Goal: Find specific page/section: Find specific page/section

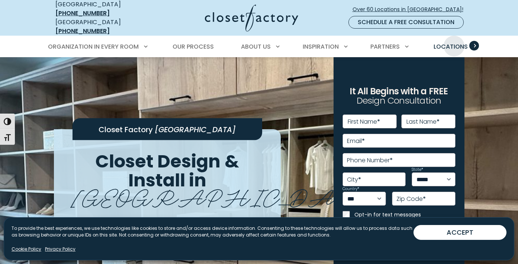
click at [454, 42] on span "Locations" at bounding box center [450, 46] width 34 height 9
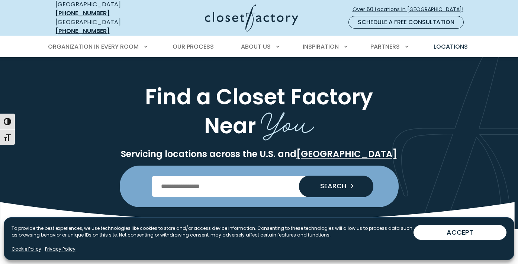
click at [273, 176] on input "Enter Postal Code" at bounding box center [259, 186] width 214 height 21
type input "*****"
click at [329, 184] on span "SEARCH" at bounding box center [330, 186] width 32 height 7
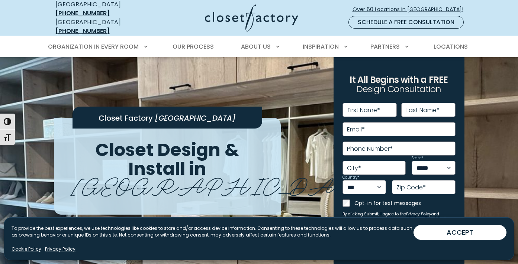
scroll to position [11, 0]
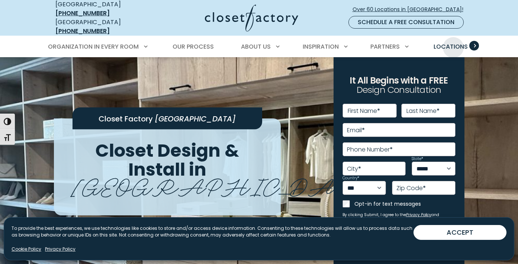
click at [453, 42] on span "Locations" at bounding box center [450, 46] width 34 height 9
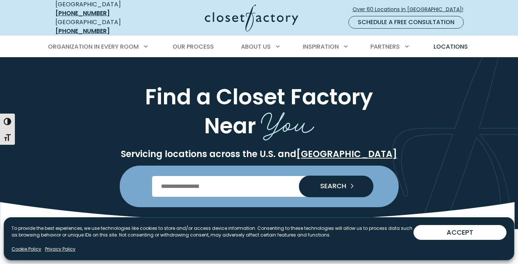
click at [204, 186] on input "Enter Postal Code" at bounding box center [259, 186] width 214 height 21
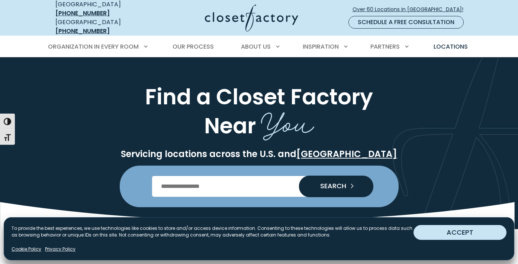
click at [428, 229] on button "ACCEPT" at bounding box center [459, 232] width 93 height 15
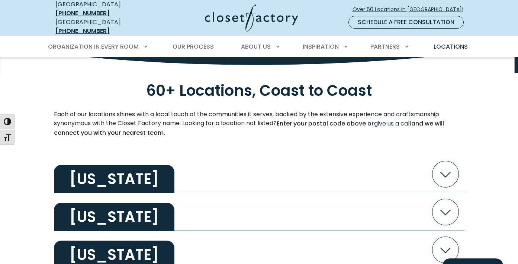
scroll to position [341, 0]
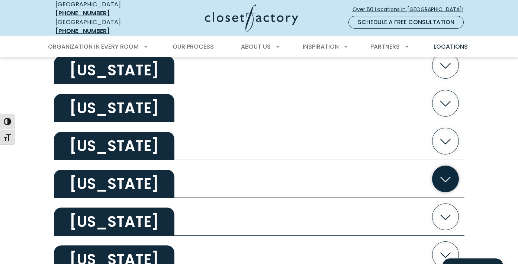
click at [435, 175] on icon "button" at bounding box center [445, 179] width 26 height 26
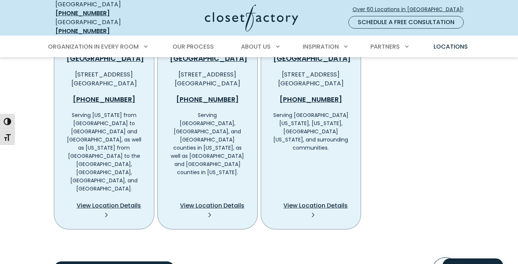
scroll to position [518, 0]
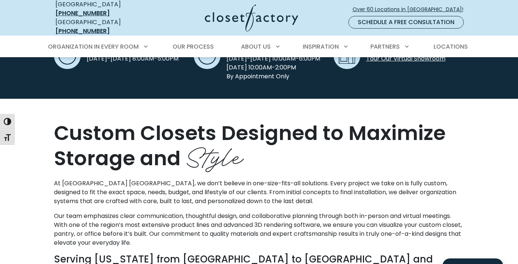
scroll to position [332, 0]
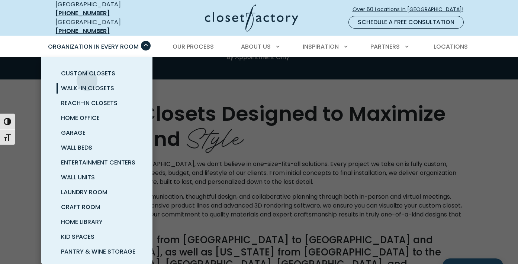
click at [87, 81] on link "Walk-In Closets" at bounding box center [105, 88] width 111 height 15
